Goal: Obtain resource: Obtain resource

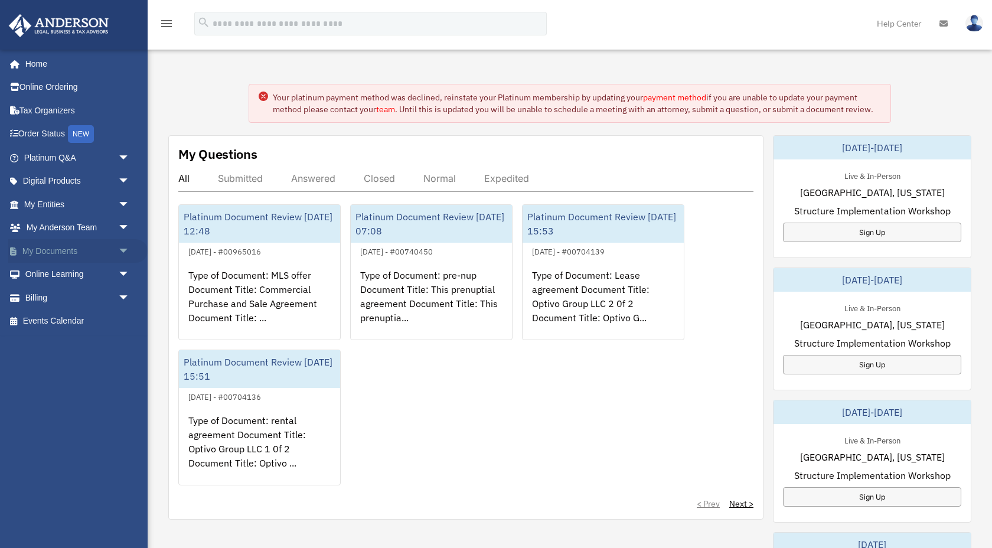
click at [125, 256] on span "arrow_drop_down" at bounding box center [130, 251] width 24 height 24
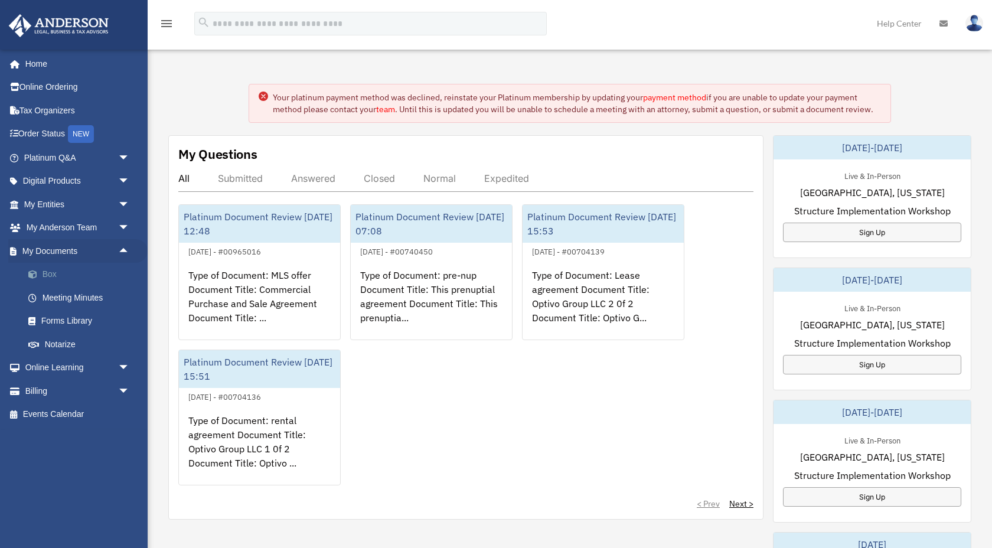
click at [65, 282] on link "Box" at bounding box center [82, 275] width 131 height 24
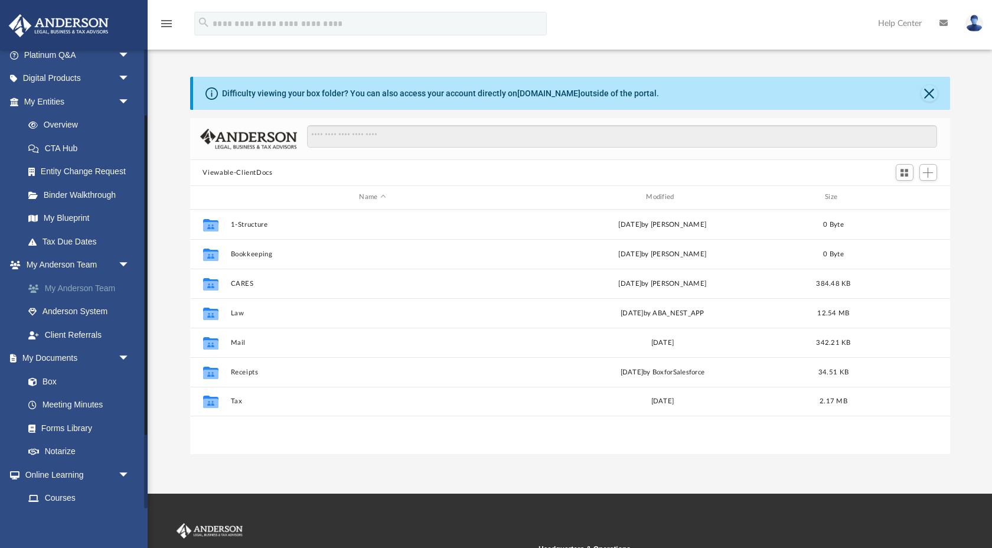
scroll to position [106, 0]
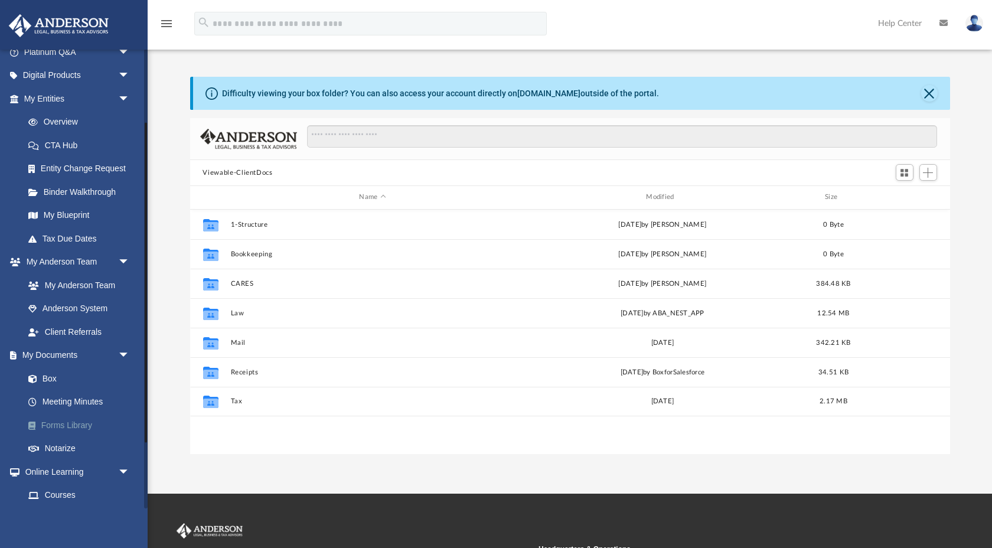
click at [89, 427] on link "Forms Library" at bounding box center [82, 425] width 131 height 24
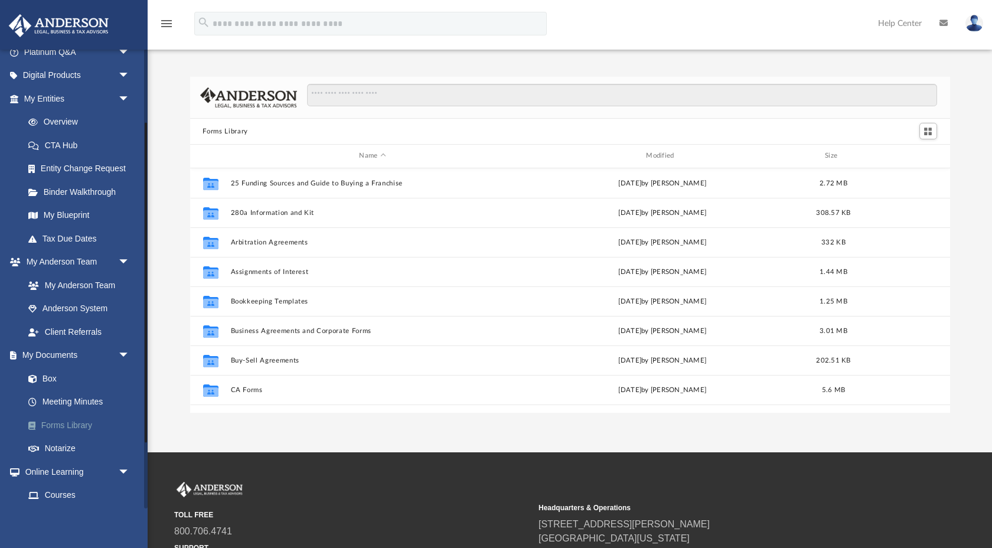
scroll to position [268, 760]
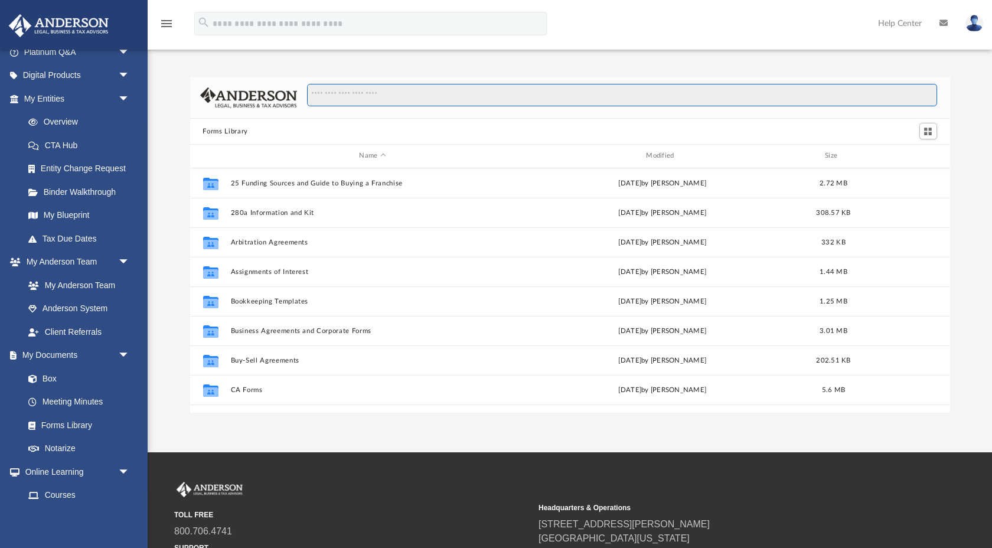
click at [374, 93] on input "Search files and folders" at bounding box center [621, 95] width 629 height 22
type input "**********"
click at [406, 93] on input "**********" at bounding box center [621, 95] width 629 height 22
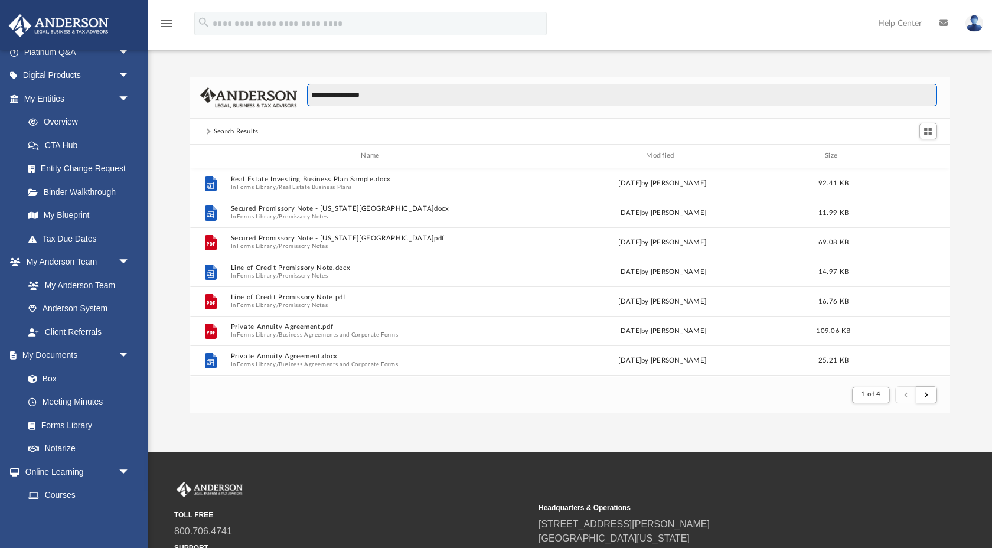
scroll to position [1, 1]
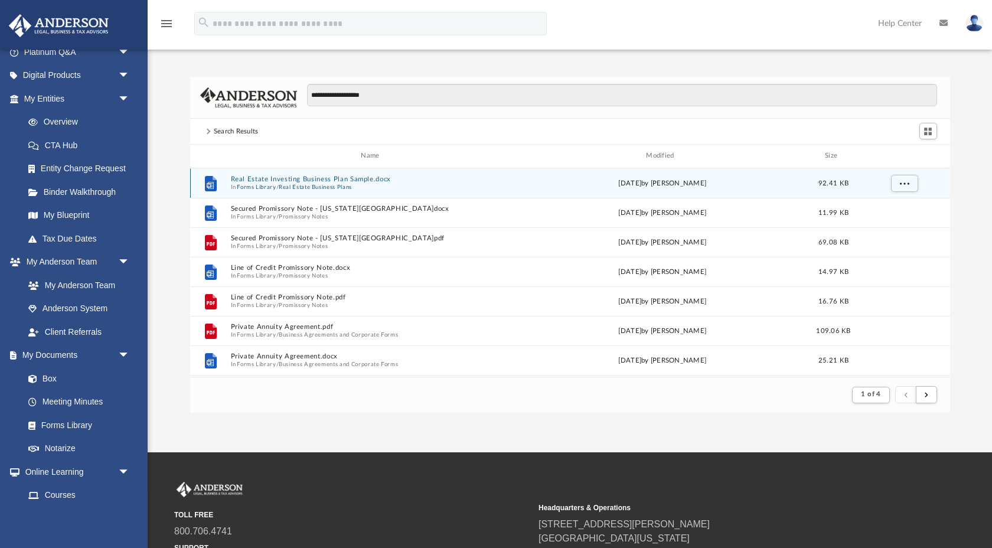
click at [365, 182] on button "Real Estate Investing Business Plan Sample.docx" at bounding box center [372, 179] width 285 height 8
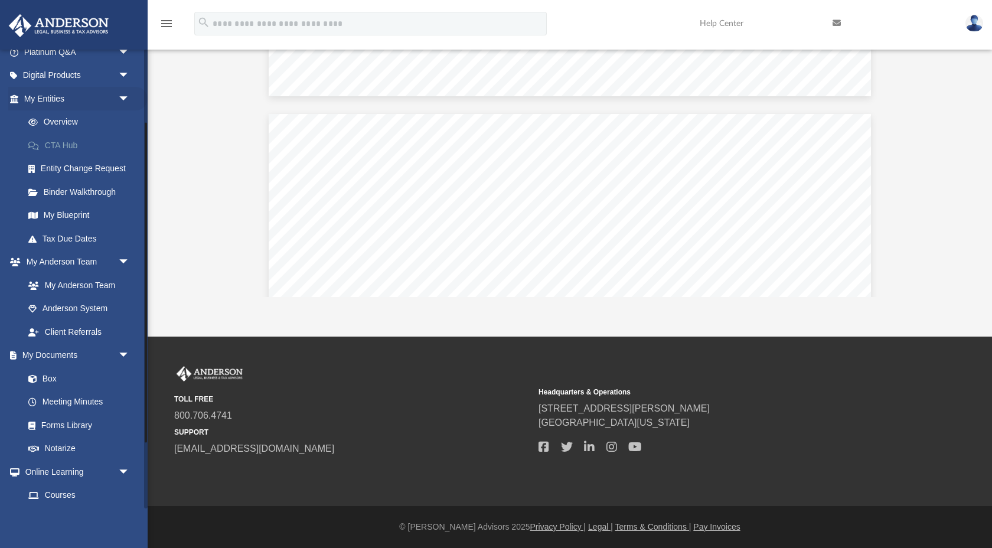
scroll to position [9535, 0]
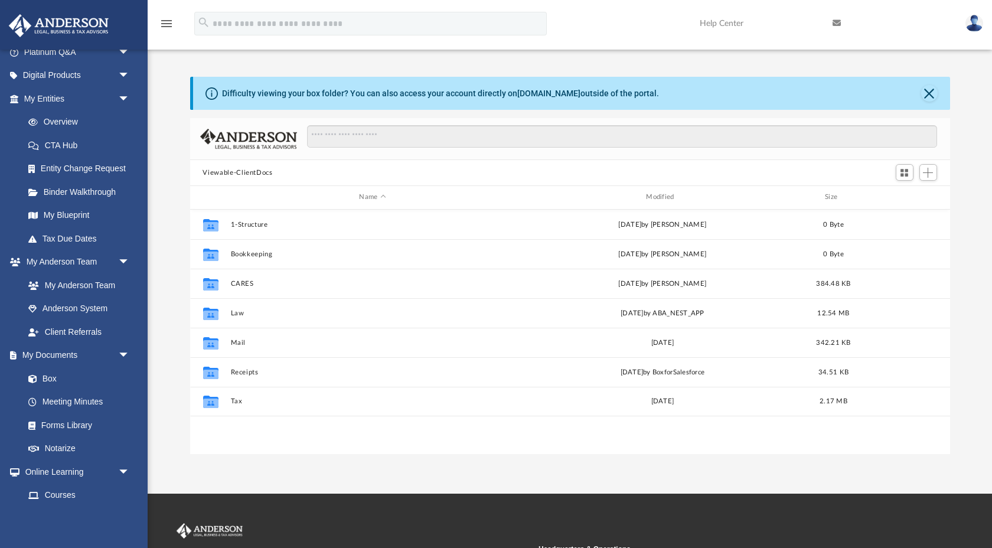
scroll to position [268, 760]
click at [346, 140] on input "Search files and folders" at bounding box center [621, 136] width 629 height 22
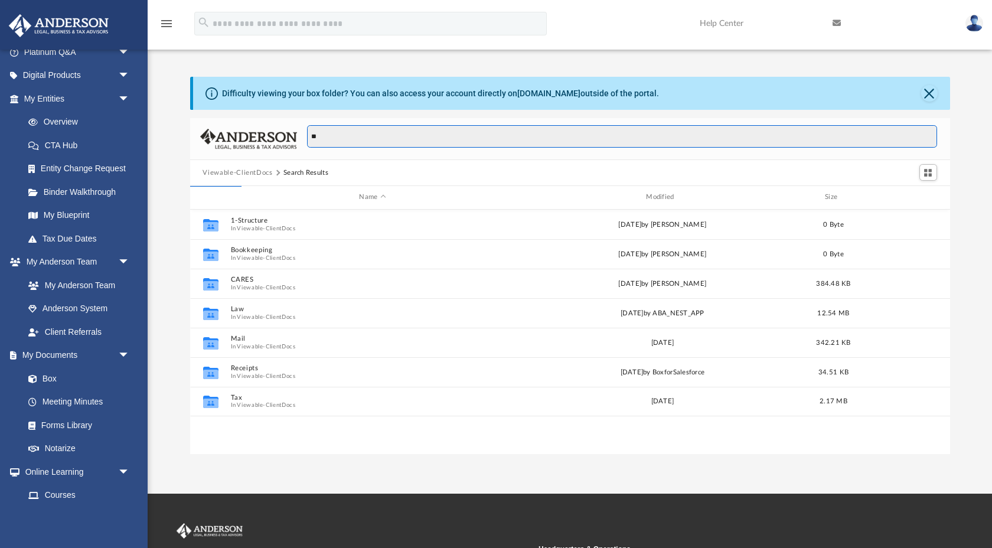
type input "*"
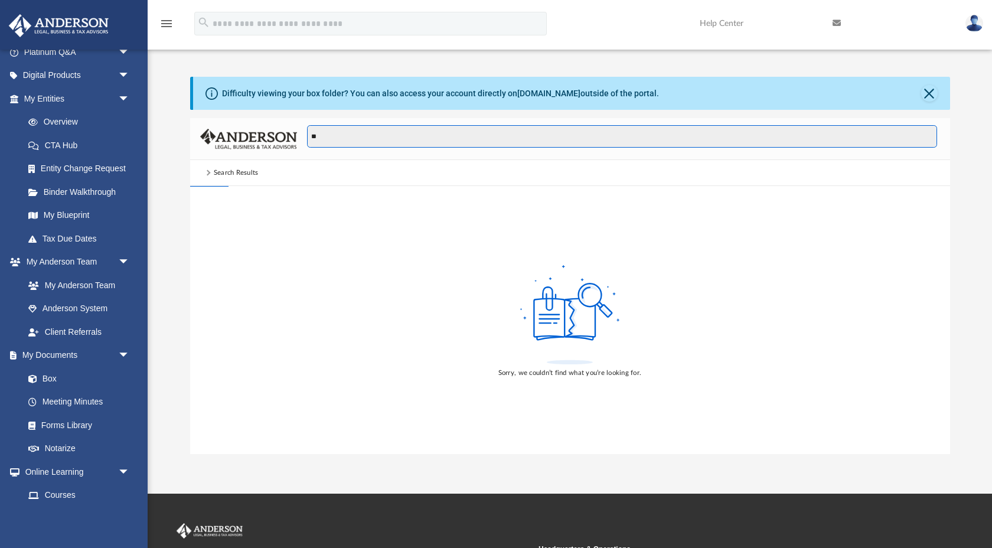
type input "*"
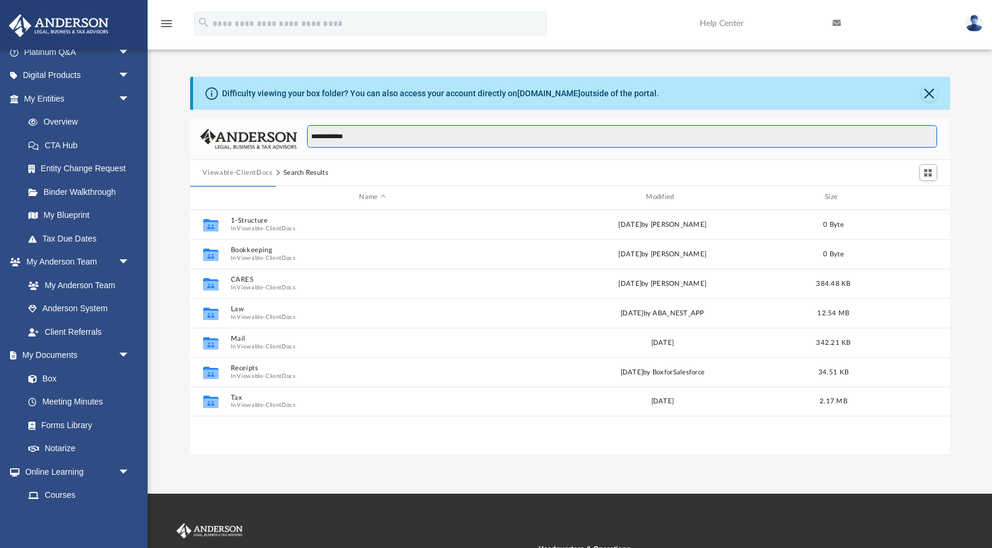
type input "**********"
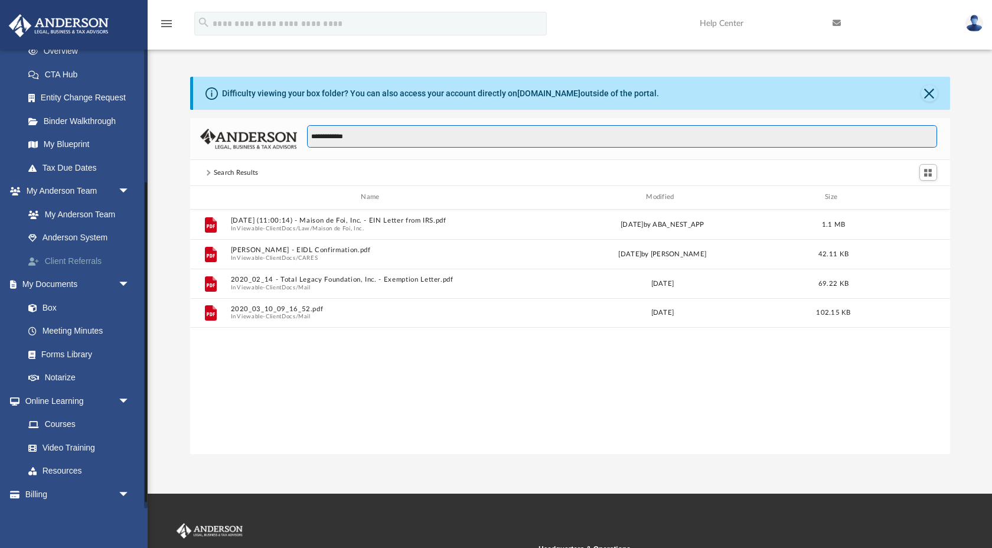
scroll to position [198, 0]
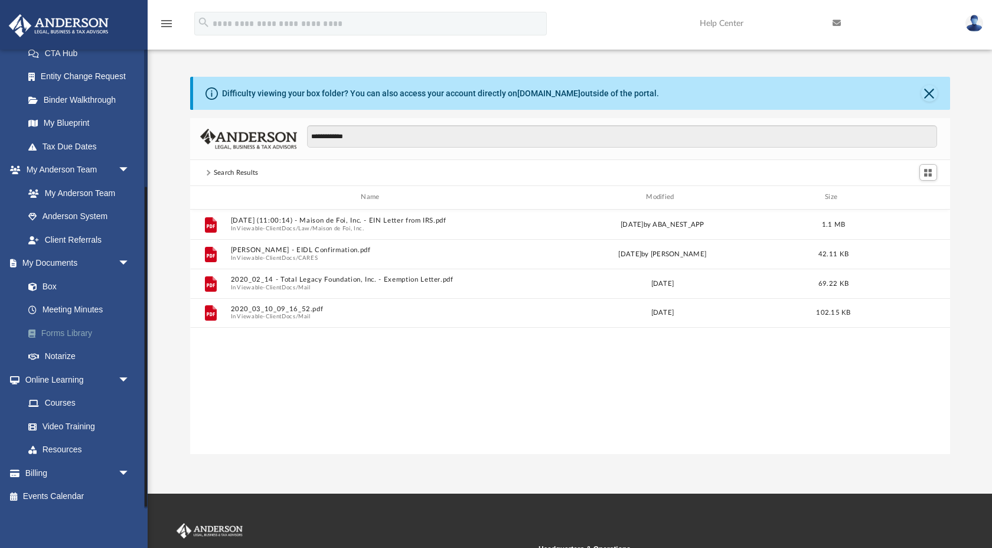
click at [71, 336] on link "Forms Library" at bounding box center [82, 333] width 131 height 24
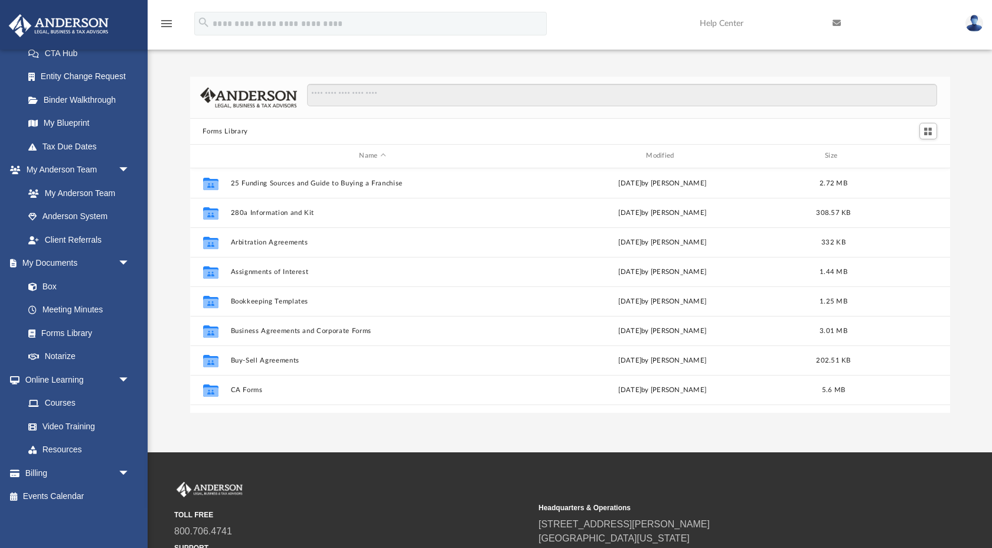
scroll to position [268, 760]
click at [366, 90] on input "Search files and folders" at bounding box center [621, 95] width 629 height 22
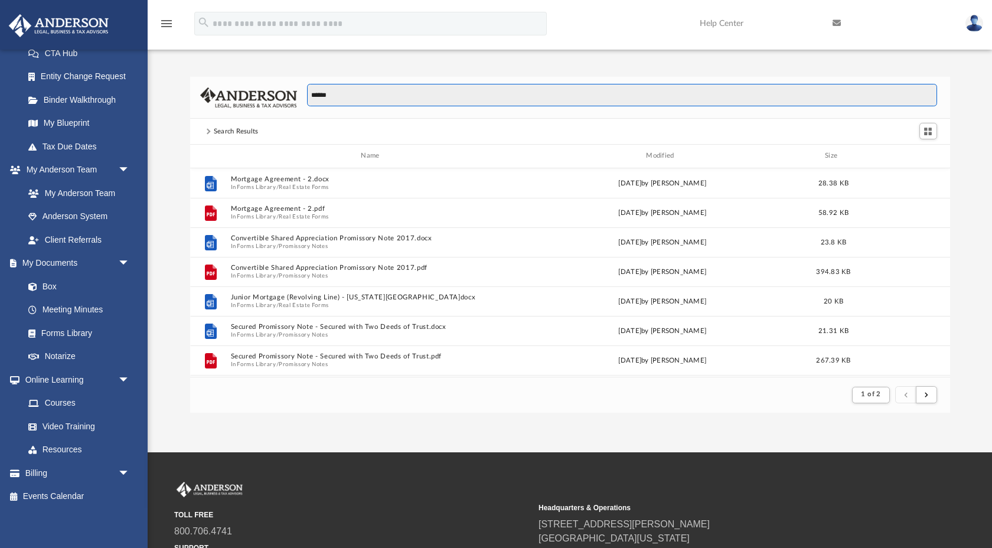
scroll to position [1, 1]
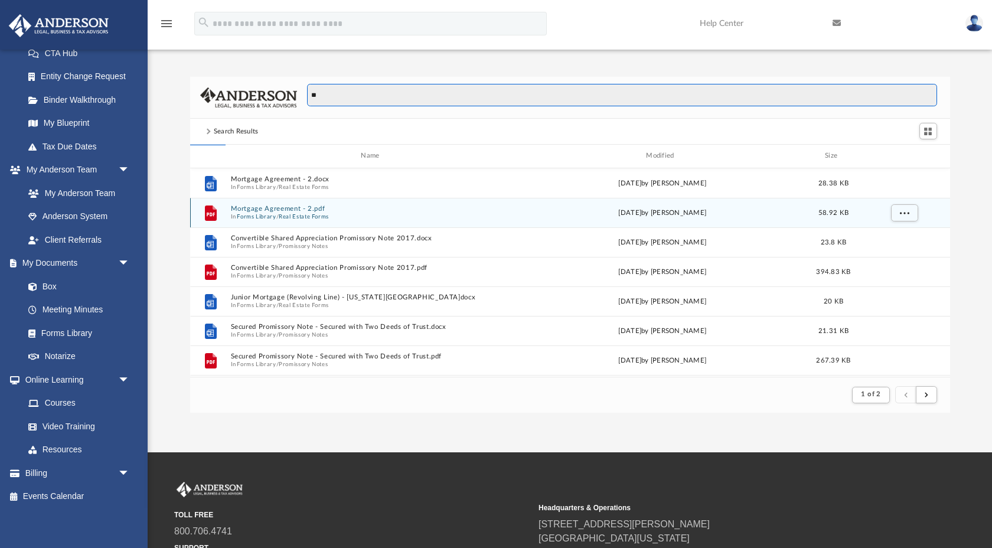
type input "*"
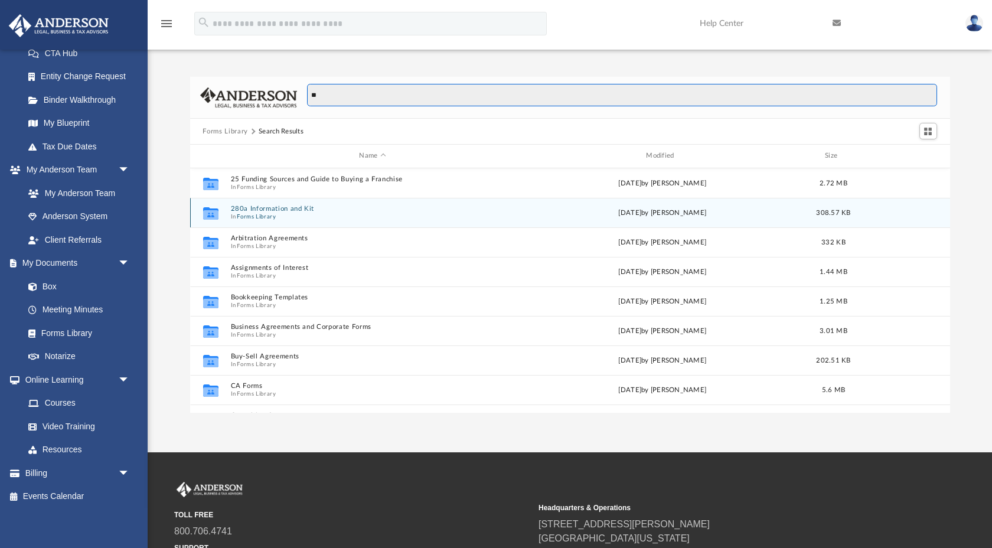
scroll to position [268, 760]
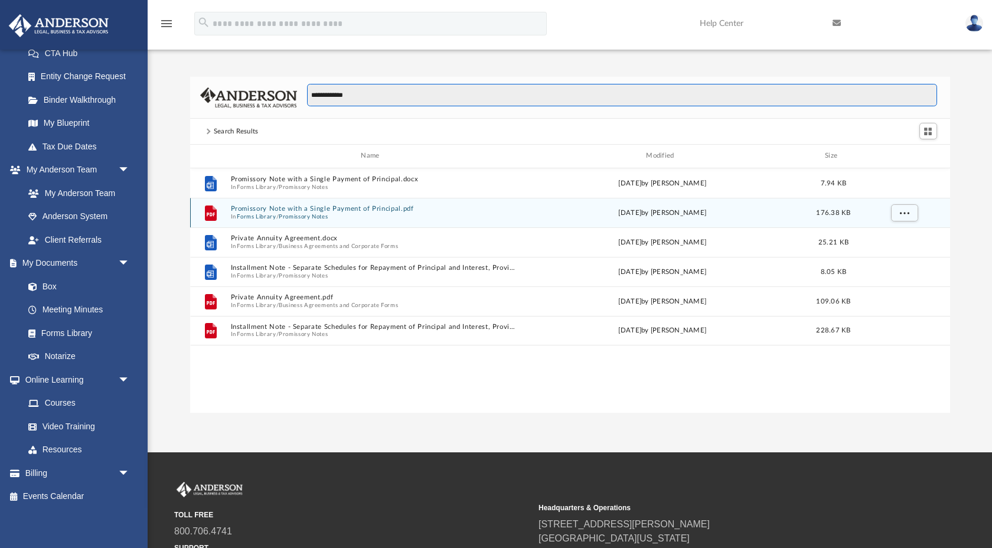
type input "**********"
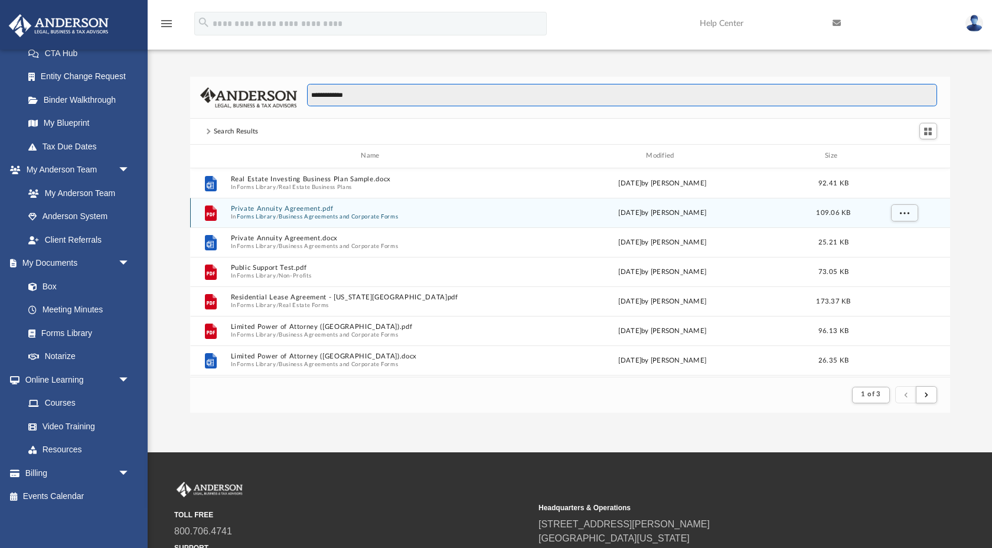
scroll to position [1, 1]
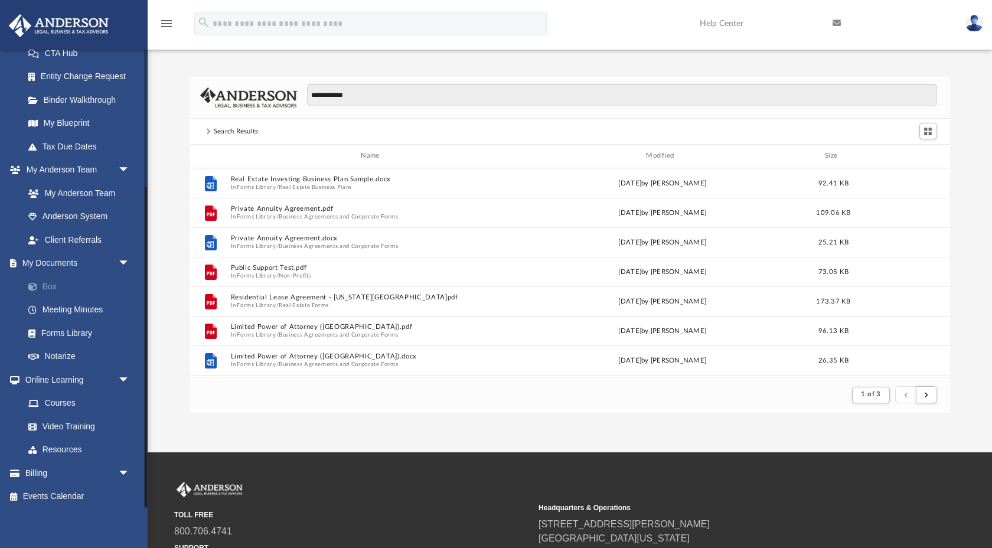
click at [48, 294] on link "Box" at bounding box center [82, 286] width 131 height 24
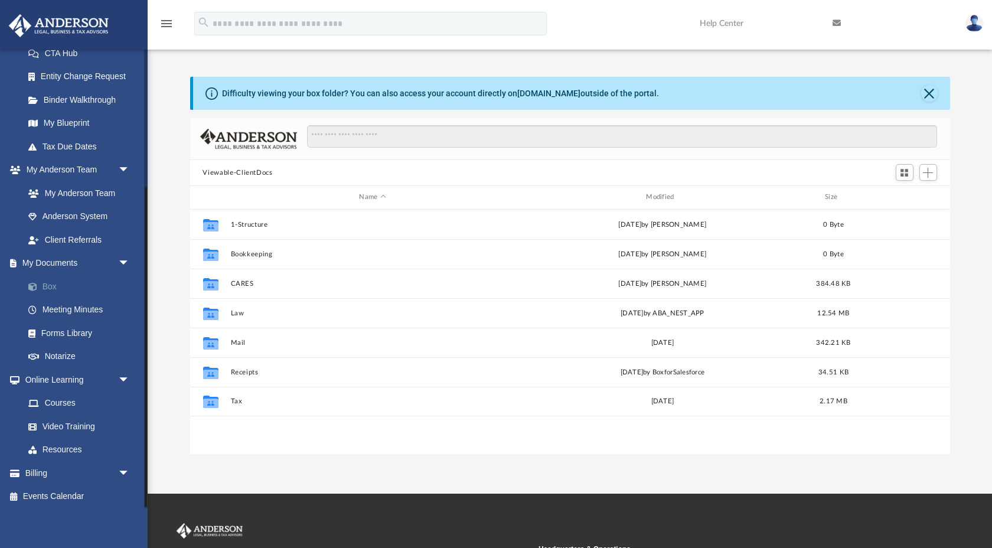
scroll to position [268, 760]
click at [976, 25] on img at bounding box center [974, 23] width 18 height 17
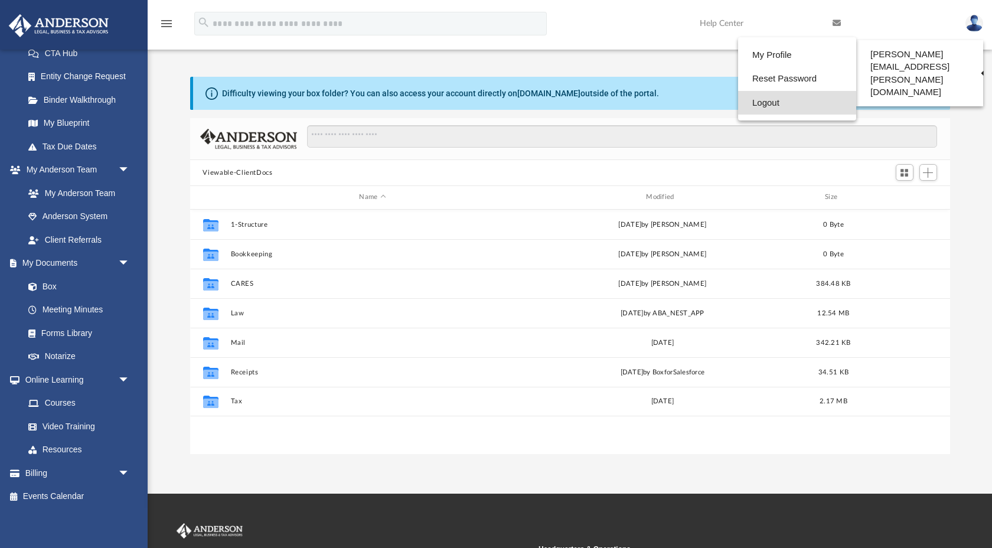
click at [790, 102] on link "Logout" at bounding box center [797, 103] width 118 height 24
